Goal: Check status: Check status

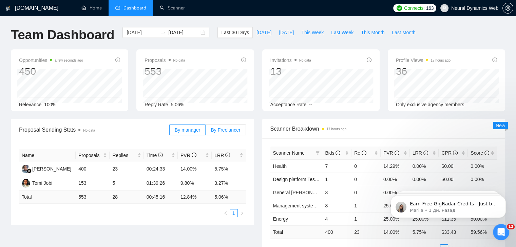
click at [228, 130] on span "By Freelancer" at bounding box center [224, 129] width 29 height 5
click at [205, 132] on input "By Freelancer" at bounding box center [205, 132] width 0 height 0
click at [210, 130] on span at bounding box center [225, 130] width 40 height 10
click at [205, 132] on input "By Freelancer" at bounding box center [205, 132] width 0 height 0
click at [200, 130] on span "By manager" at bounding box center [187, 129] width 25 height 5
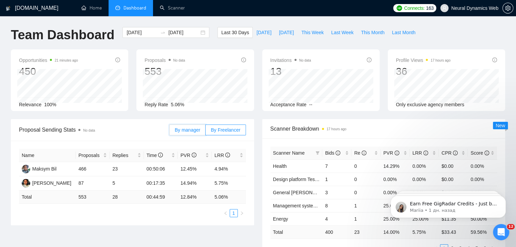
click at [169, 132] on input "By manager" at bounding box center [169, 132] width 0 height 0
click at [334, 36] on button "Last Week" at bounding box center [342, 32] width 30 height 11
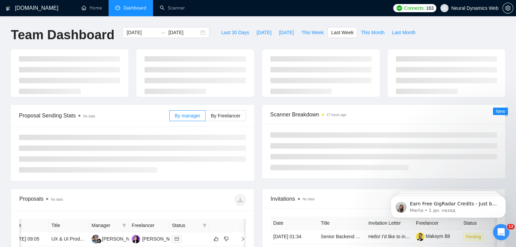
type input "[DATE]"
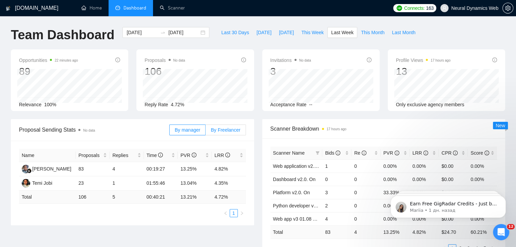
click at [225, 128] on span "By Freelancer" at bounding box center [224, 129] width 29 height 5
click at [205, 132] on input "By Freelancer" at bounding box center [205, 132] width 0 height 0
click at [363, 29] on span "This Month" at bounding box center [372, 32] width 23 height 7
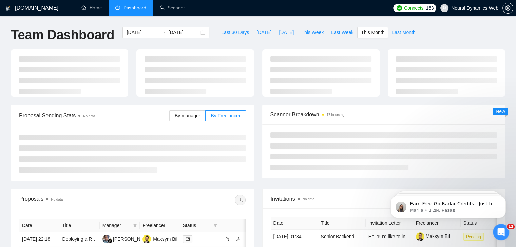
type input "[DATE]"
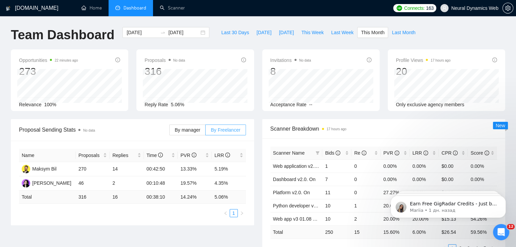
click at [225, 132] on span "By Freelancer" at bounding box center [224, 129] width 29 height 5
click at [205, 132] on input "By Freelancer" at bounding box center [205, 132] width 0 height 0
